Goal: Task Accomplishment & Management: Use online tool/utility

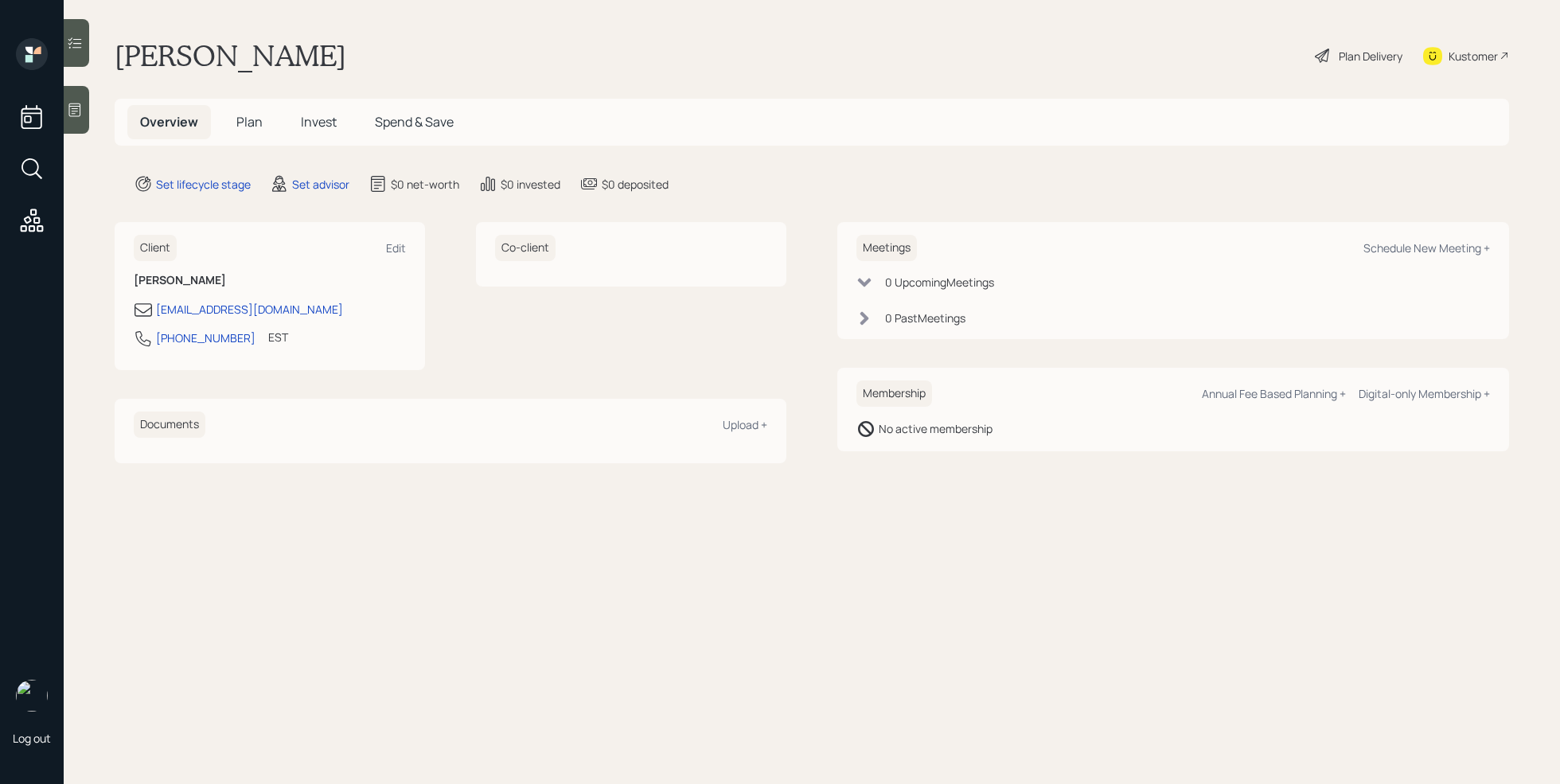
click at [82, 115] on icon at bounding box center [75, 109] width 16 height 16
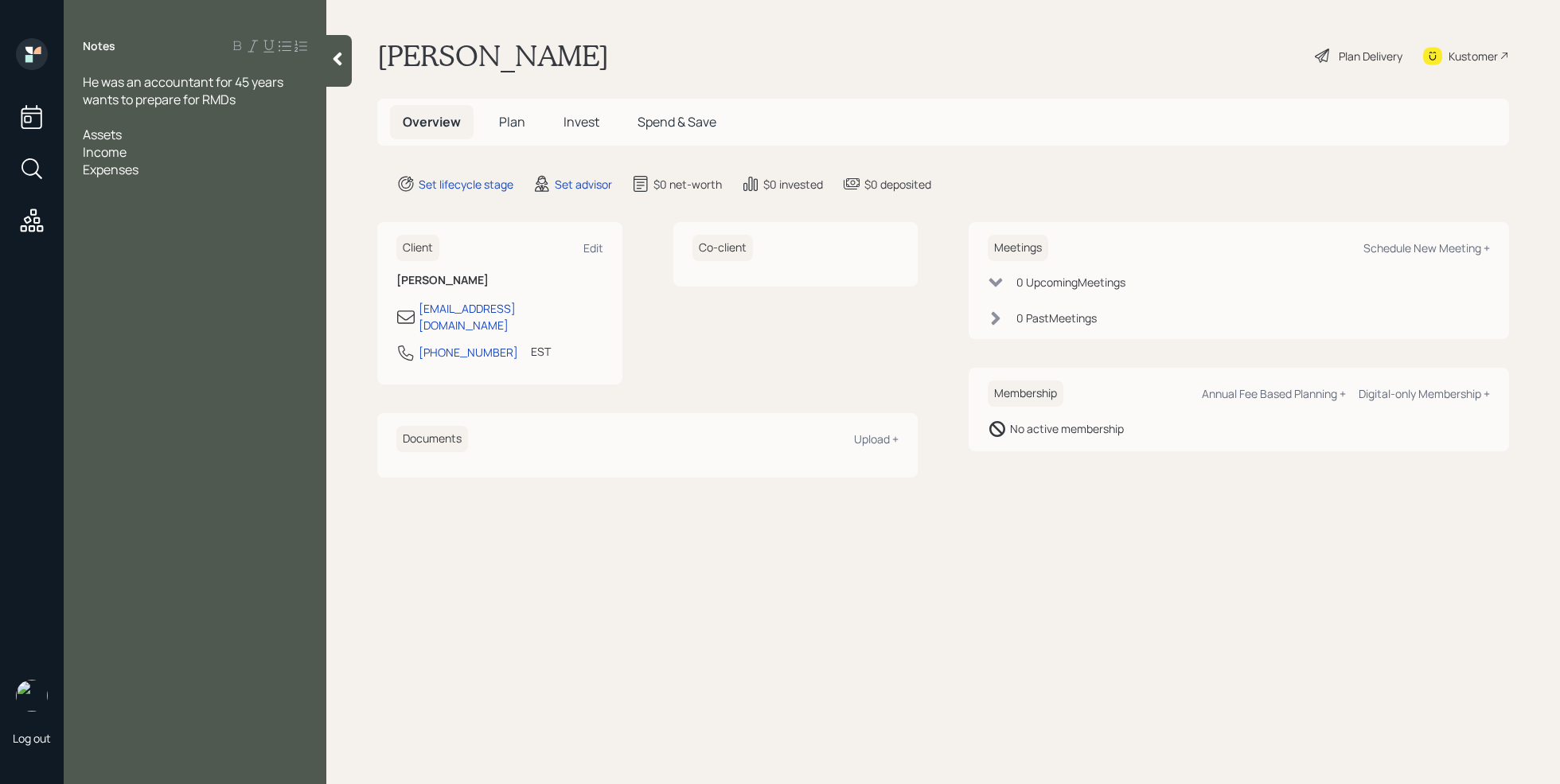
click at [1462, 57] on div "Kustomer" at bounding box center [1472, 56] width 49 height 17
